Goal: Task Accomplishment & Management: Complete application form

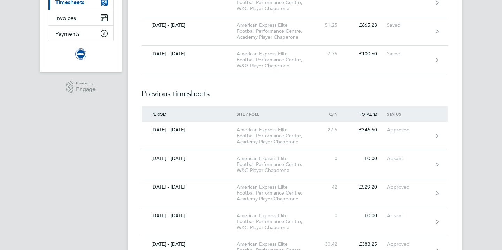
scroll to position [93, 0]
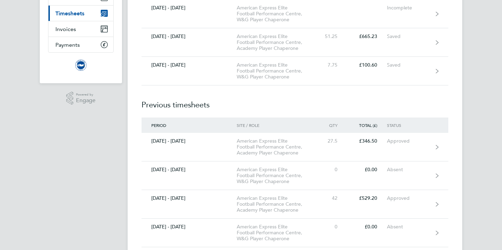
click at [70, 16] on span "Timesheets" at bounding box center [69, 13] width 29 height 7
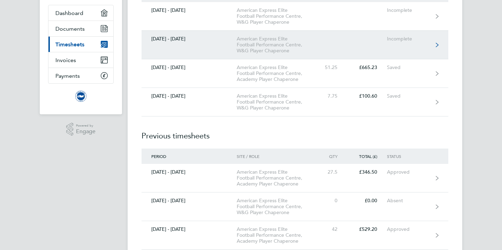
scroll to position [59, 0]
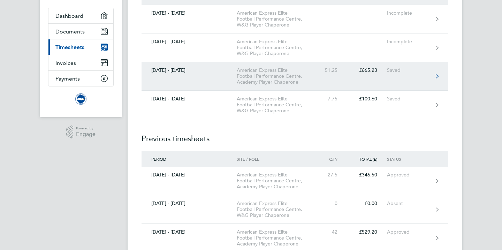
click at [183, 70] on div "[DATE] - [DATE]" at bounding box center [189, 70] width 95 height 6
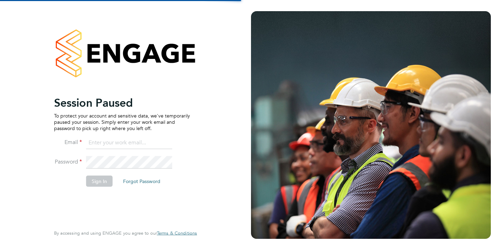
type input "[EMAIL_ADDRESS][DOMAIN_NAME]"
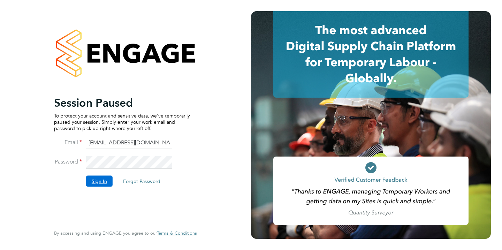
click at [105, 180] on button "Sign In" at bounding box center [99, 180] width 27 height 11
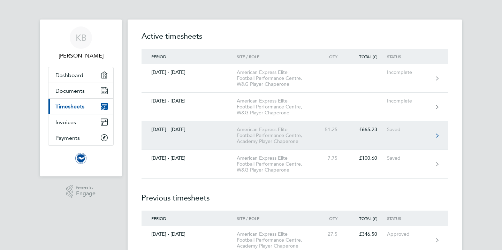
click at [218, 135] on link "[DATE] - [DATE] American Express Elite Football Performance Centre, Academy Pla…" at bounding box center [295, 135] width 307 height 29
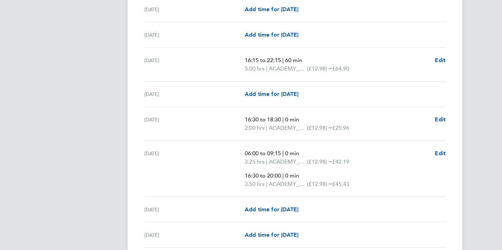
scroll to position [791, 0]
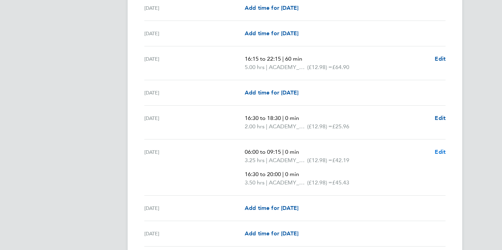
click at [438, 152] on span "Edit" at bounding box center [440, 152] width 11 height 7
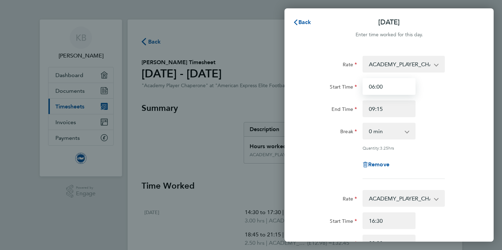
click at [393, 89] on input "06:00" at bounding box center [389, 86] width 53 height 17
type input "05:30"
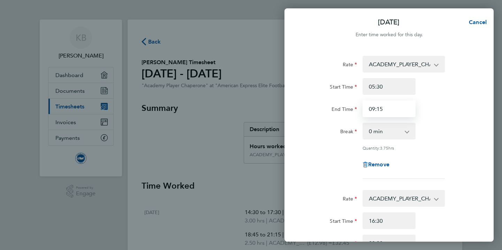
click at [396, 109] on input "09:15" at bounding box center [389, 108] width 53 height 17
type input "08:30"
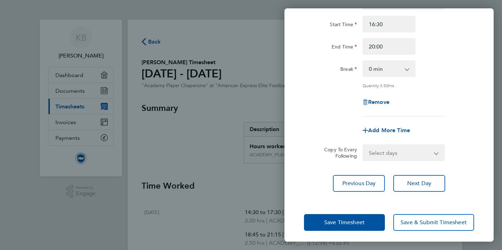
scroll to position [199, 0]
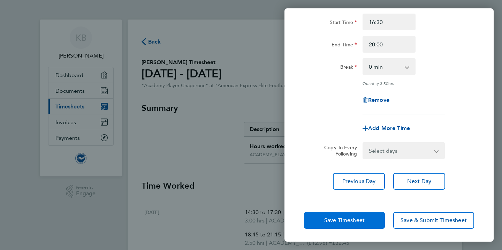
click at [335, 219] on span "Save Timesheet" at bounding box center [344, 220] width 40 height 7
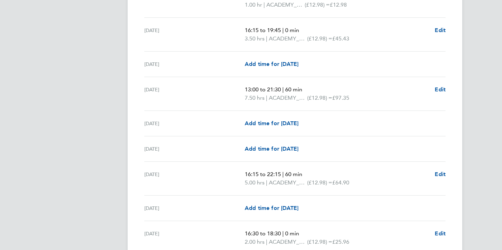
scroll to position [677, 0]
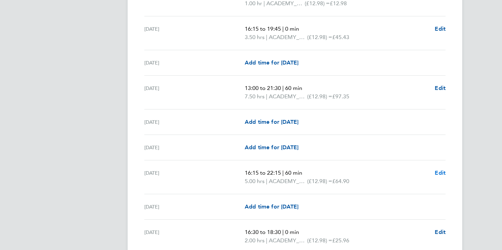
click at [441, 173] on span "Edit" at bounding box center [440, 173] width 11 height 7
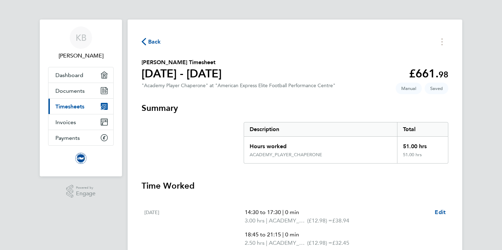
select select "60"
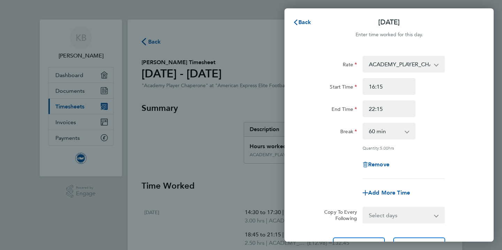
click at [201, 165] on div "Back Mon 22 Sep Enter time worked for this day. Rate ACADEMY_PLAYER_CHAPERONE -…" at bounding box center [251, 125] width 502 height 250
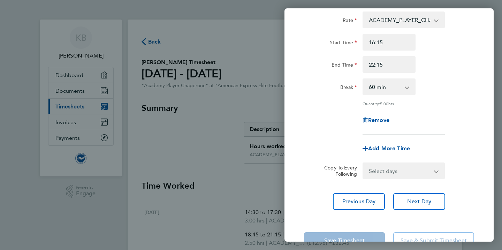
scroll to position [65, 0]
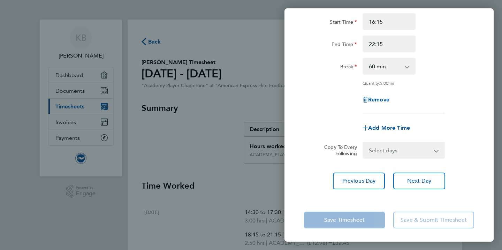
click at [355, 220] on app-form-button "Save Timesheet" at bounding box center [346, 220] width 85 height 17
click at [319, 220] on app-form-button "Save Timesheet" at bounding box center [346, 220] width 85 height 17
click at [195, 176] on div "Back Mon 22 Sep Enter time worked for this day. Rate ACADEMY_PLAYER_CHAPERONE -…" at bounding box center [251, 125] width 502 height 250
click at [323, 118] on app-timesheet-line-form-group "Rate ACADEMY_PLAYER_CHAPERONE - 12.98 Start Time 16:15 End Time 22:15 Break 0 m…" at bounding box center [389, 63] width 170 height 145
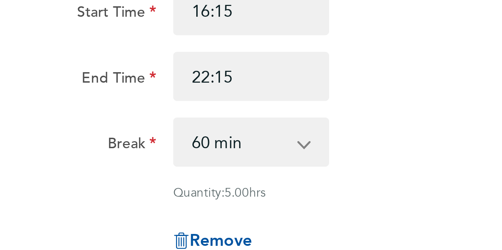
scroll to position [0, 0]
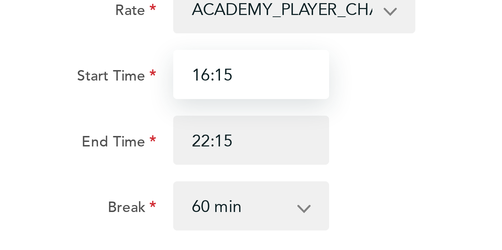
click at [395, 86] on input "16:15" at bounding box center [389, 86] width 53 height 17
type input "16:15"
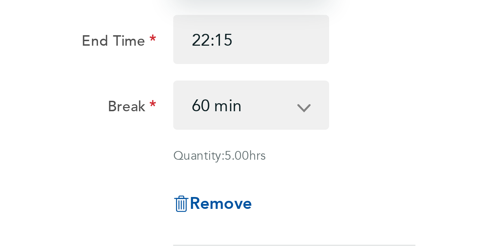
scroll to position [65, 0]
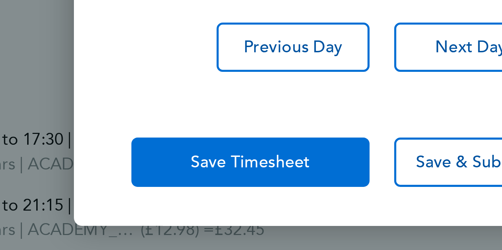
click at [367, 220] on app-form-button "Save Timesheet" at bounding box center [346, 220] width 85 height 17
click at [367, 220] on button "Save Timesheet" at bounding box center [344, 220] width 81 height 17
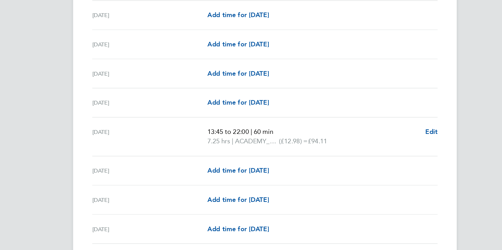
scroll to position [357, 0]
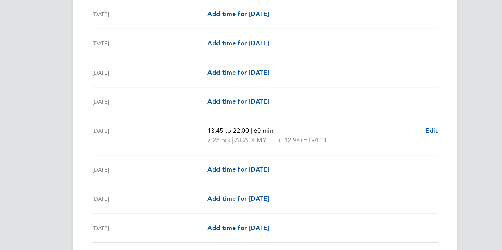
click at [99, 134] on app-navbar "KB Katrina Boulton Applications: Dashboard Documents Current page: Timesheets I…" at bounding box center [81, 241] width 82 height 1156
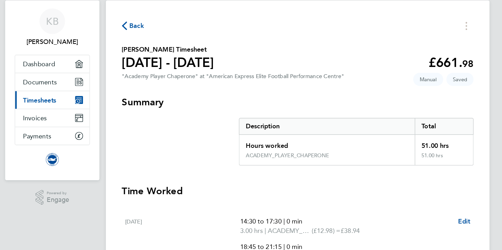
scroll to position [11, 0]
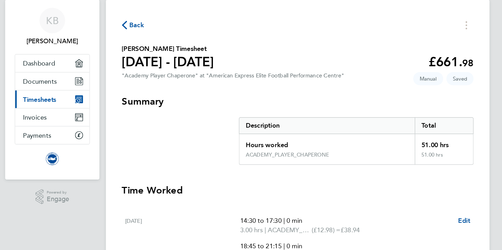
click at [69, 96] on span "Timesheets" at bounding box center [69, 95] width 29 height 7
